Goal: Transaction & Acquisition: Purchase product/service

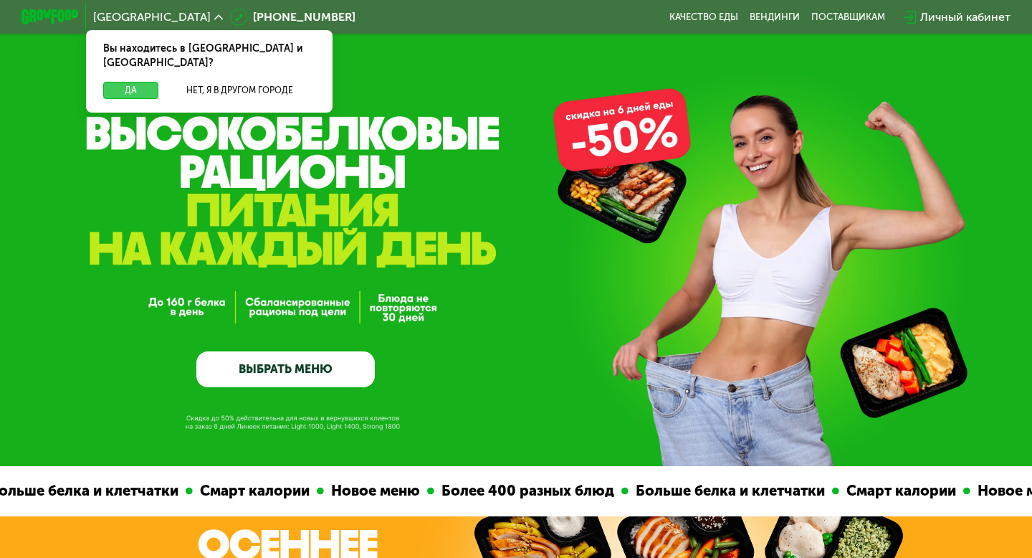
click at [136, 82] on button "Да" at bounding box center [130, 90] width 55 height 17
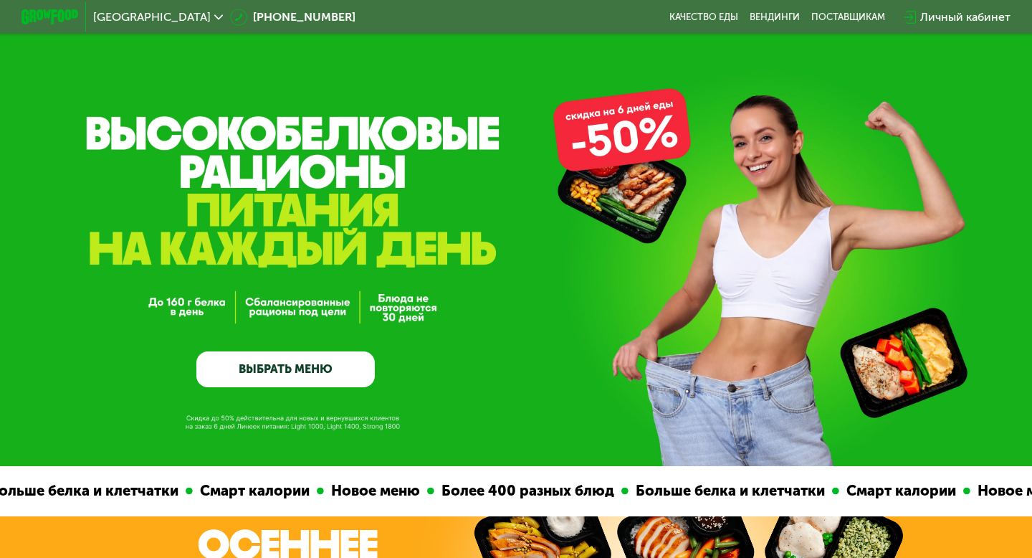
click at [328, 361] on link "ВЫБРАТЬ МЕНЮ" at bounding box center [285, 369] width 179 height 36
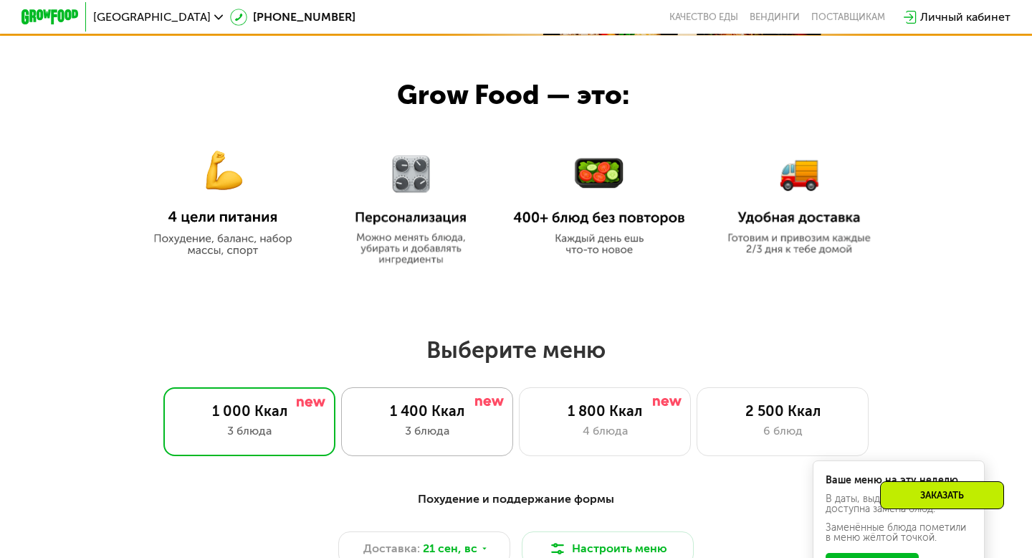
scroll to position [574, 0]
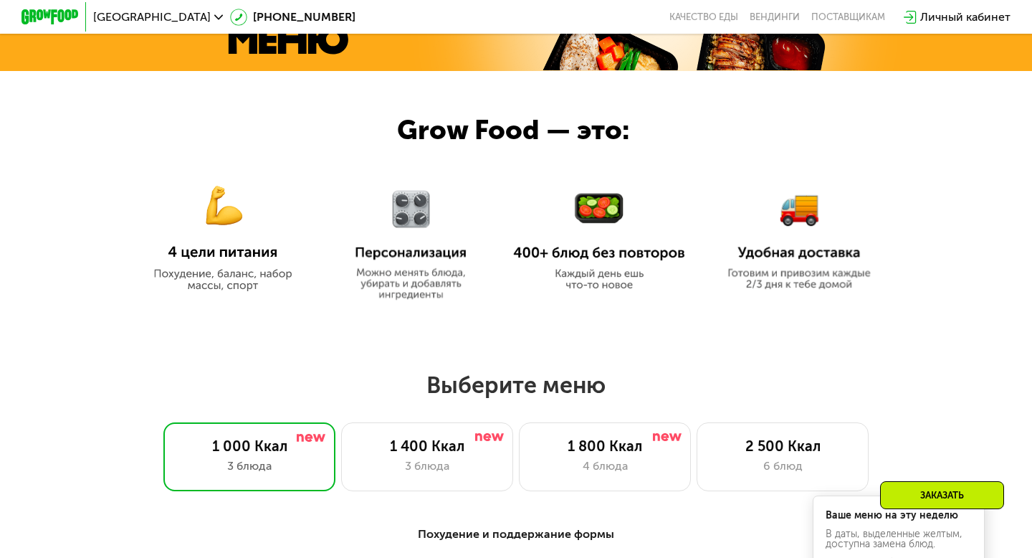
click at [238, 218] on img at bounding box center [223, 228] width 172 height 125
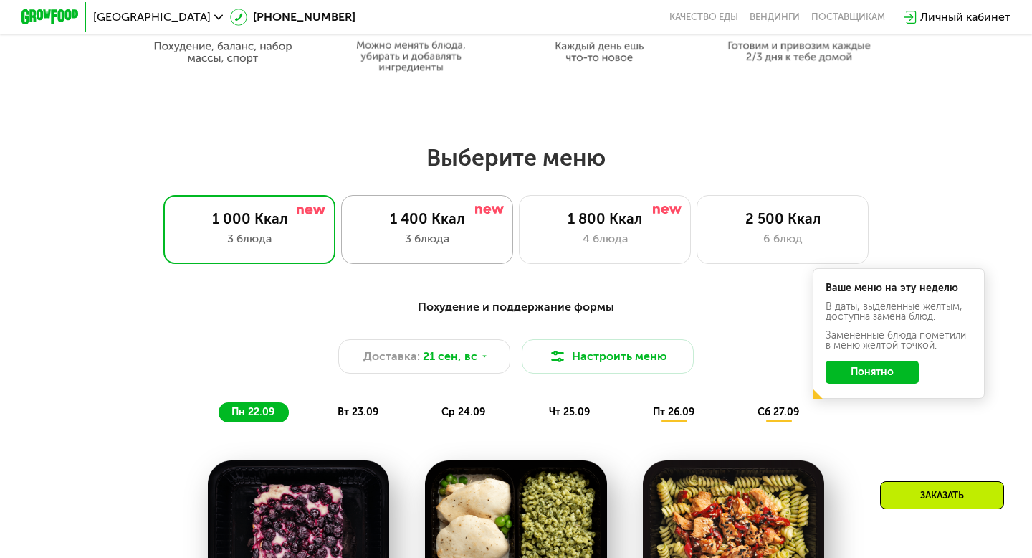
scroll to position [798, 0]
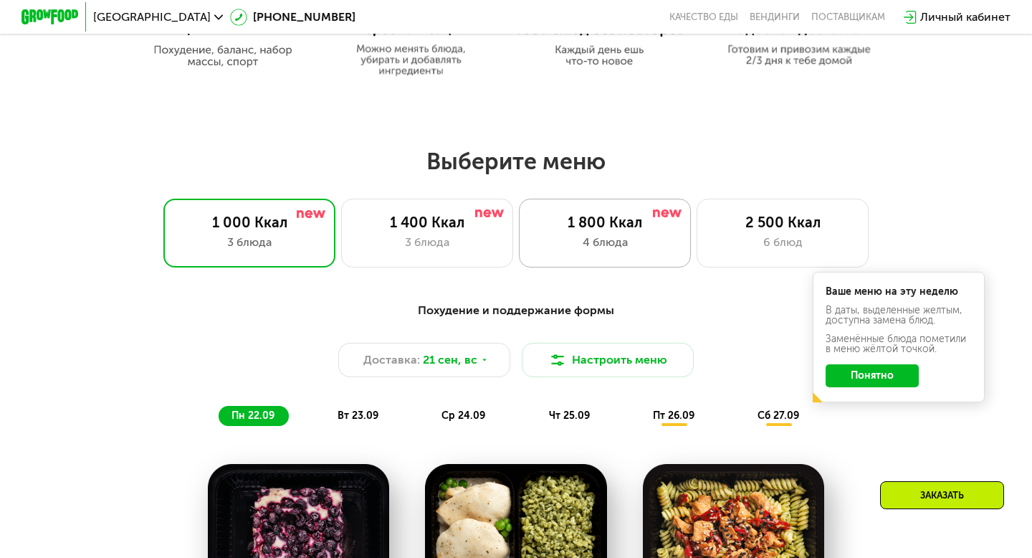
click at [639, 226] on div "1 800 Ккал" at bounding box center [605, 222] width 142 height 17
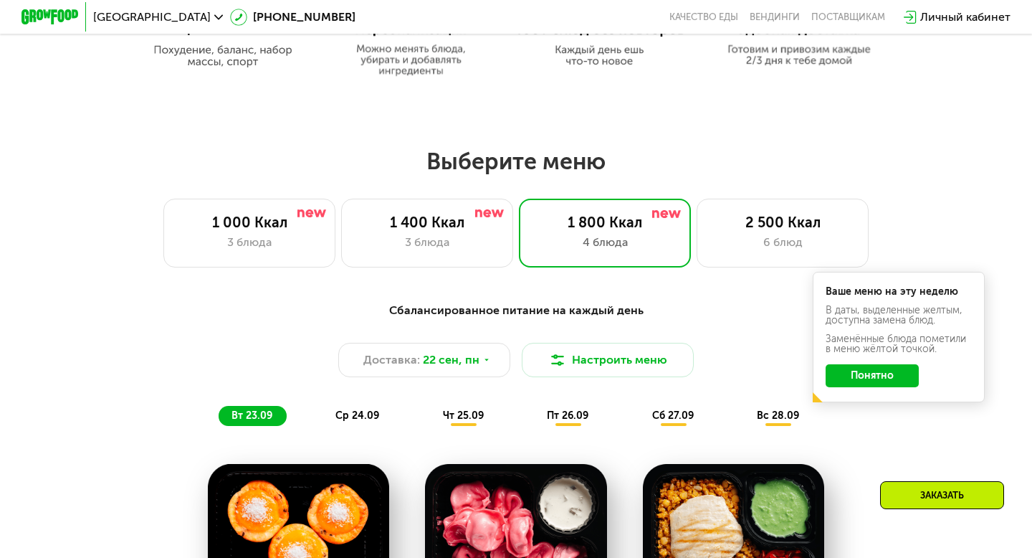
click at [888, 421] on div "Сбалансированное питание на каждый день Доставка: [DATE] Настроить меню вт 23.0…" at bounding box center [516, 364] width 849 height 124
click at [889, 396] on div "Ваше меню на эту неделю В даты, выделенные желтым, доступна замена блюд. Заменё…" at bounding box center [899, 337] width 172 height 130
click at [852, 379] on button "Понятно" at bounding box center [872, 375] width 93 height 23
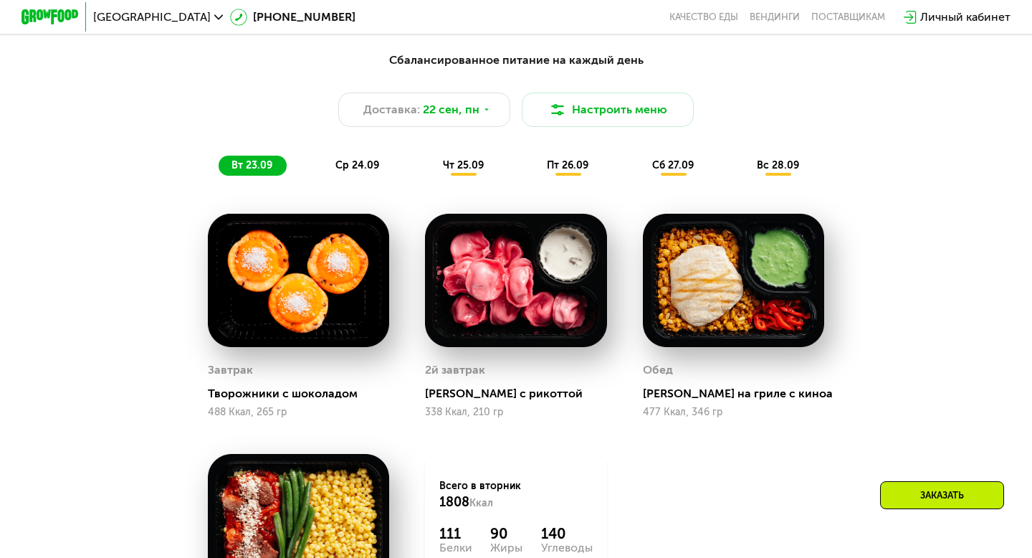
scroll to position [871, 0]
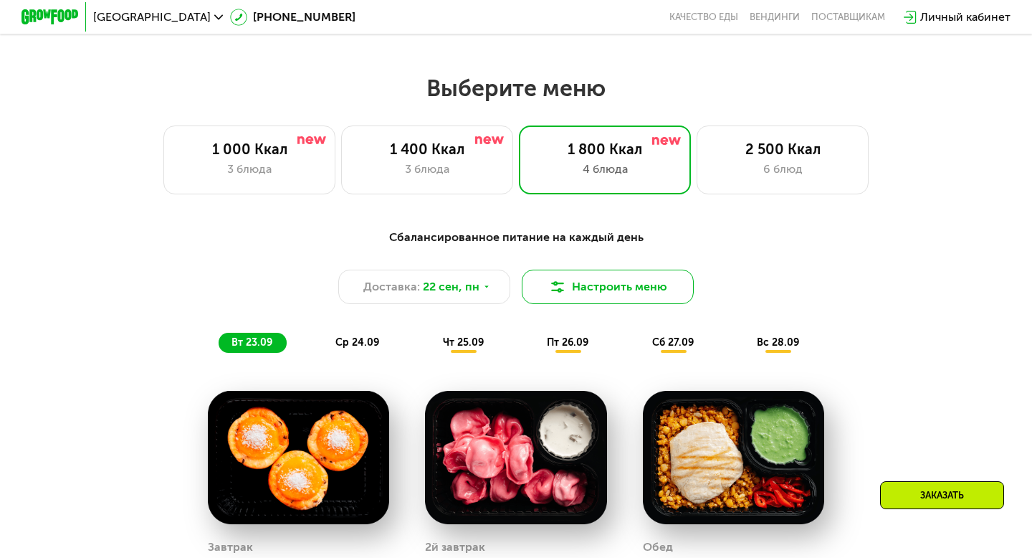
click at [604, 287] on button "Настроить меню" at bounding box center [608, 287] width 172 height 34
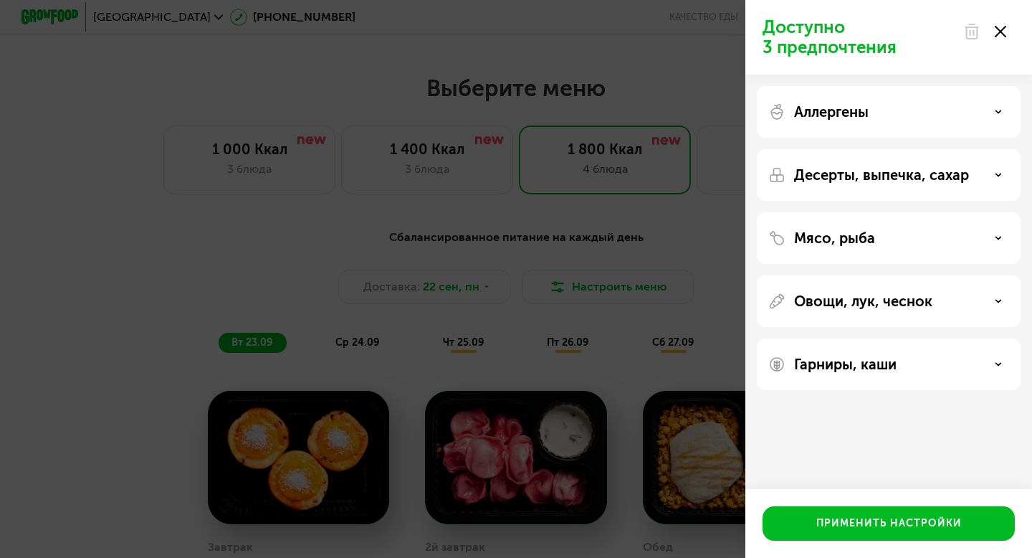
click at [1006, 35] on icon at bounding box center [1000, 31] width 11 height 11
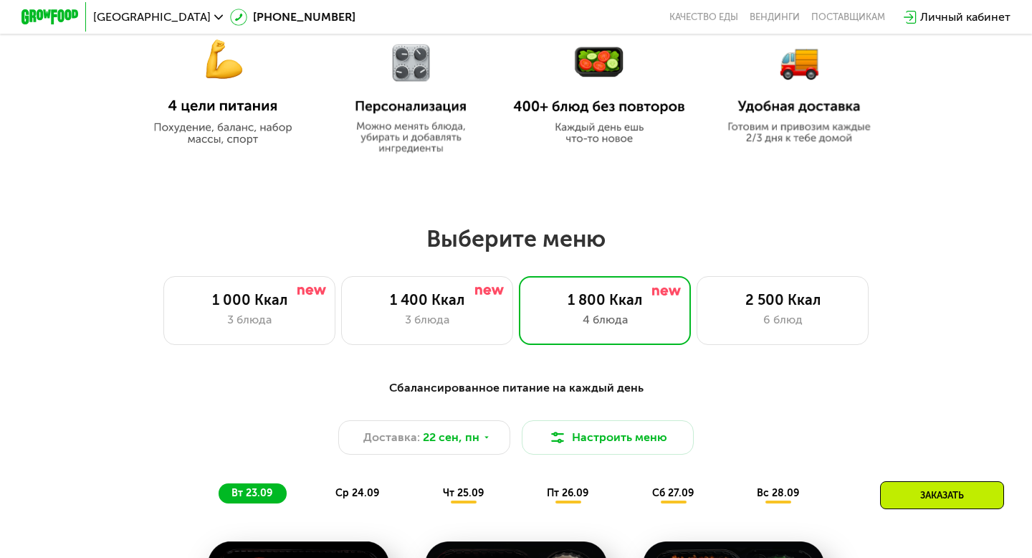
scroll to position [721, 0]
